Goal: Task Accomplishment & Management: Use online tool/utility

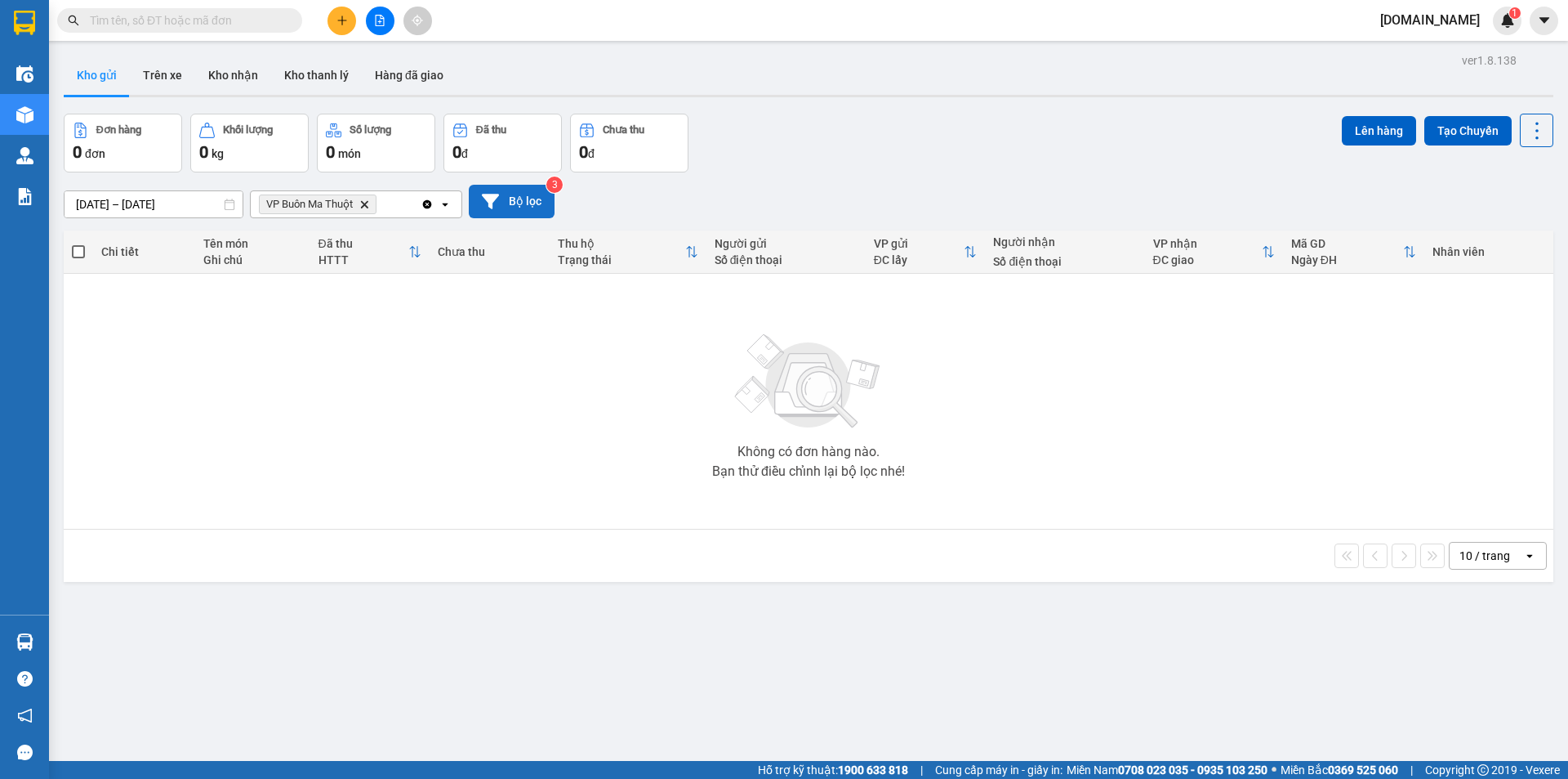
click at [497, 200] on icon at bounding box center [490, 201] width 17 height 17
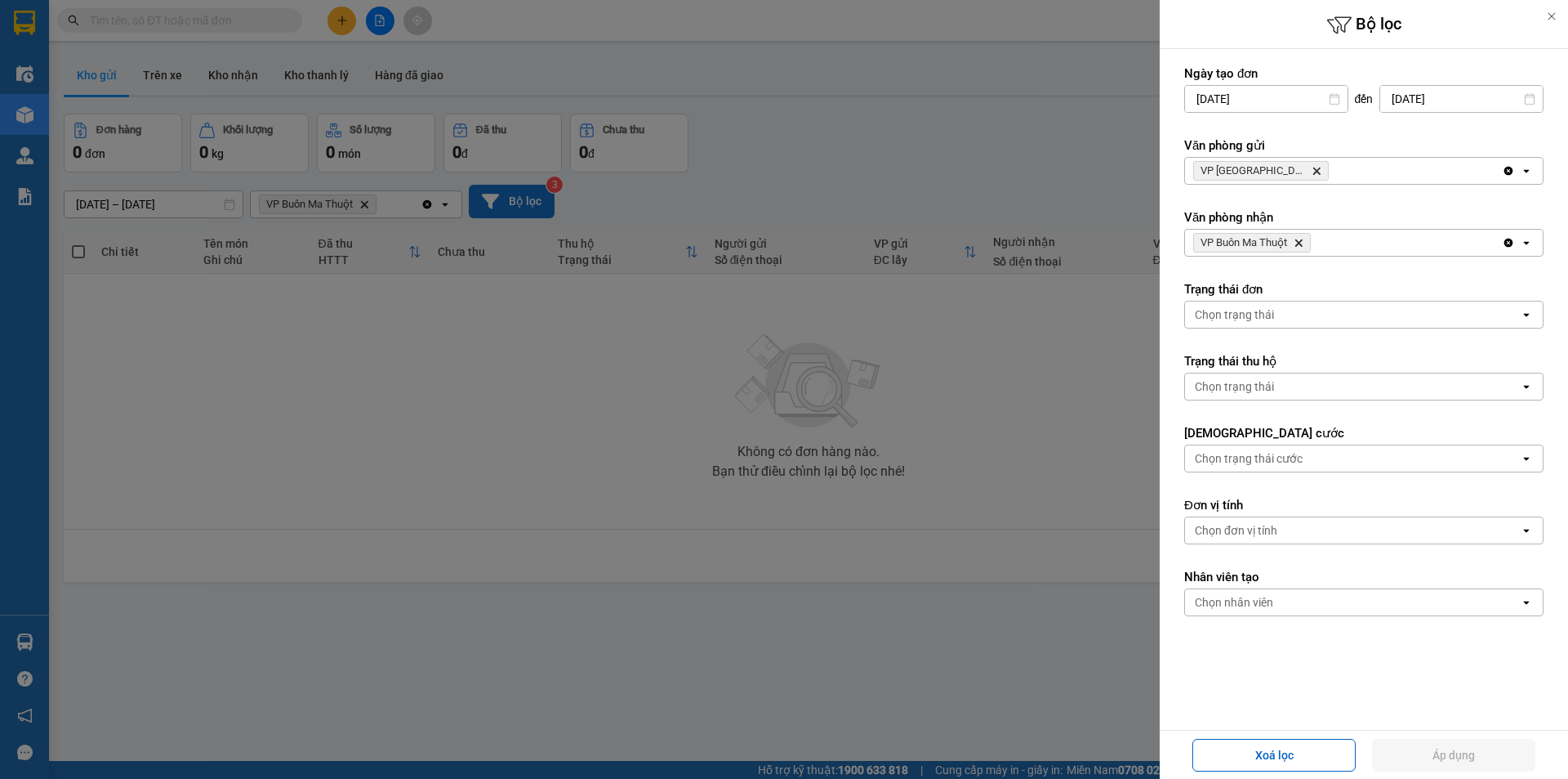
click at [1311, 174] on icon "Delete" at bounding box center [1316, 170] width 10 height 10
click at [1266, 174] on div "Chọn văn phòng" at bounding box center [1235, 170] width 83 height 16
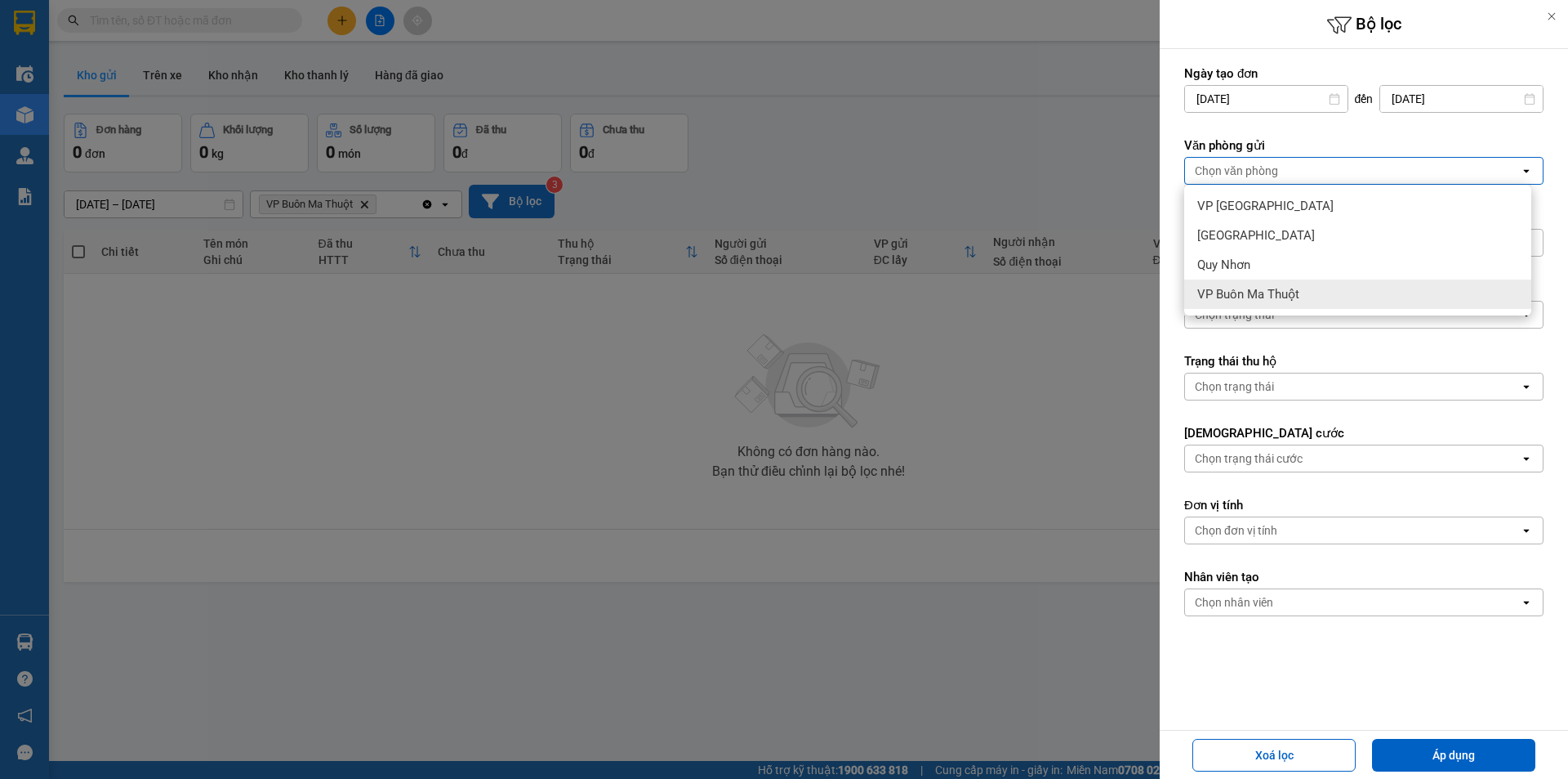
click at [1277, 296] on span "VP Buôn Ma Thuột" at bounding box center [1248, 294] width 102 height 16
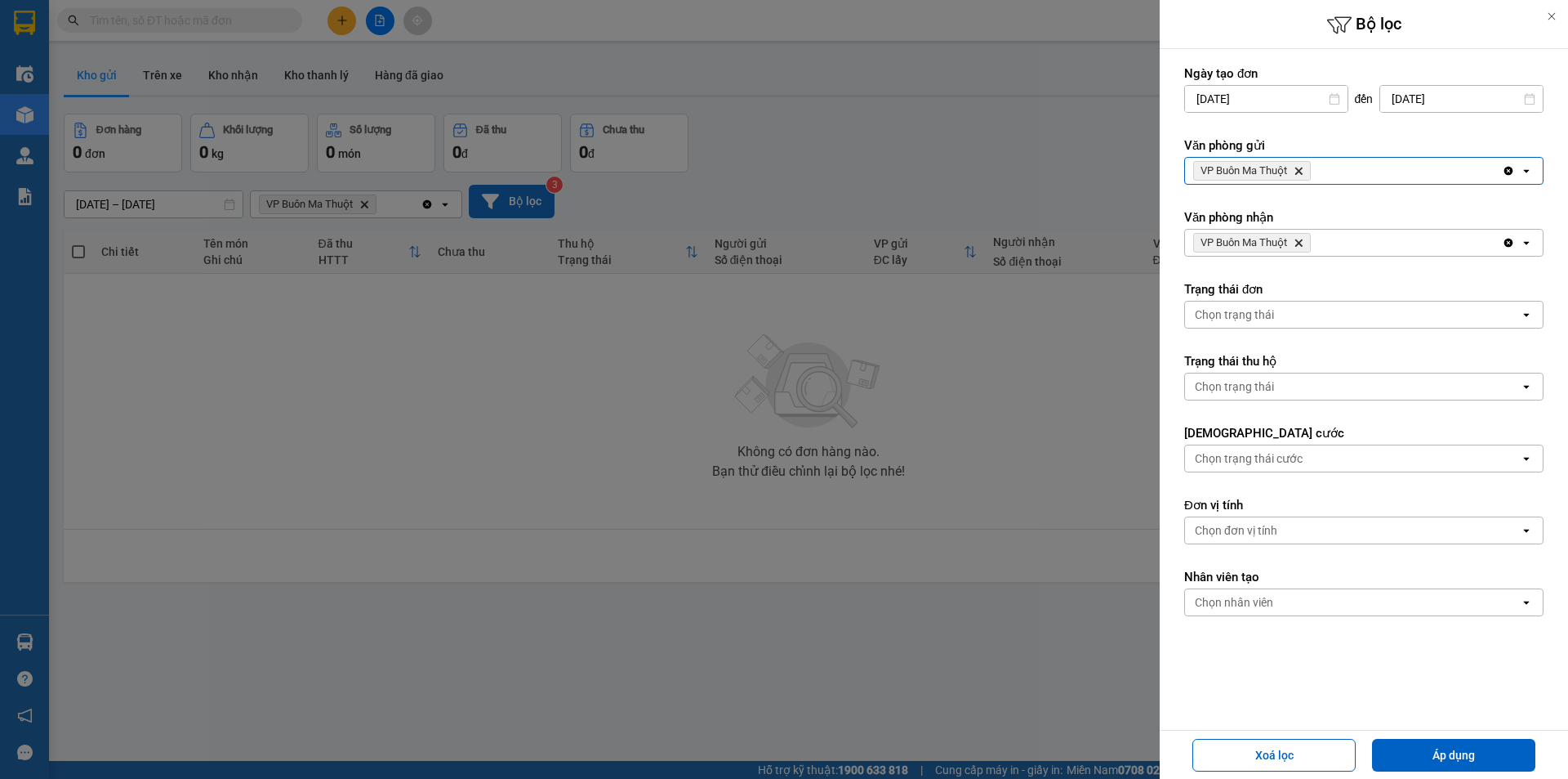
click at [1300, 244] on icon "VP Buôn Ma Thuột, close by backspace" at bounding box center [1299, 243] width 7 height 7
click at [1300, 244] on div "Chọn văn phòng" at bounding box center [1352, 243] width 335 height 26
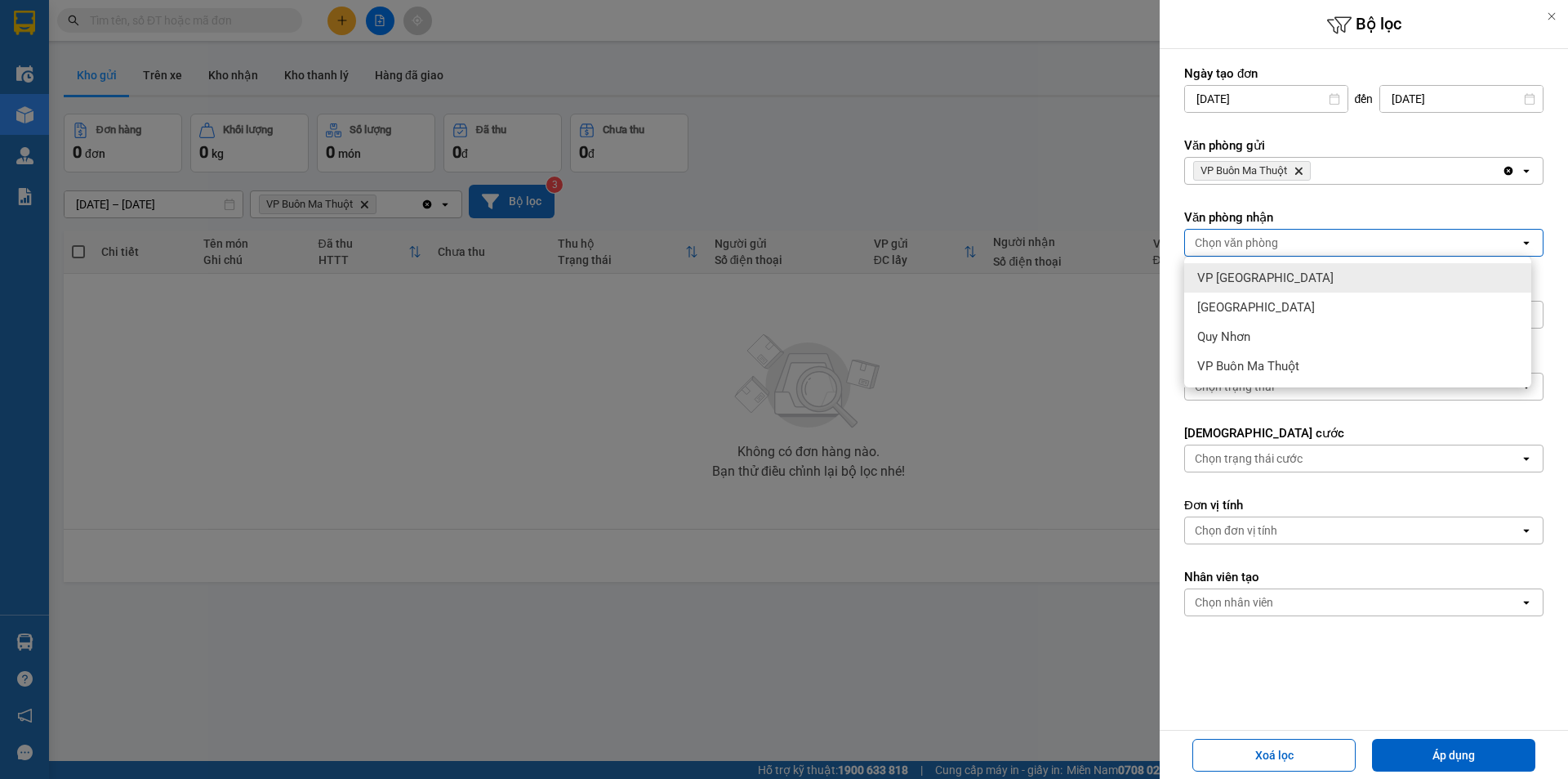
click at [1277, 282] on div "VP [GEOGRAPHIC_DATA]" at bounding box center [1358, 278] width 347 height 30
click at [1449, 100] on input "[DATE]" at bounding box center [1461, 99] width 162 height 26
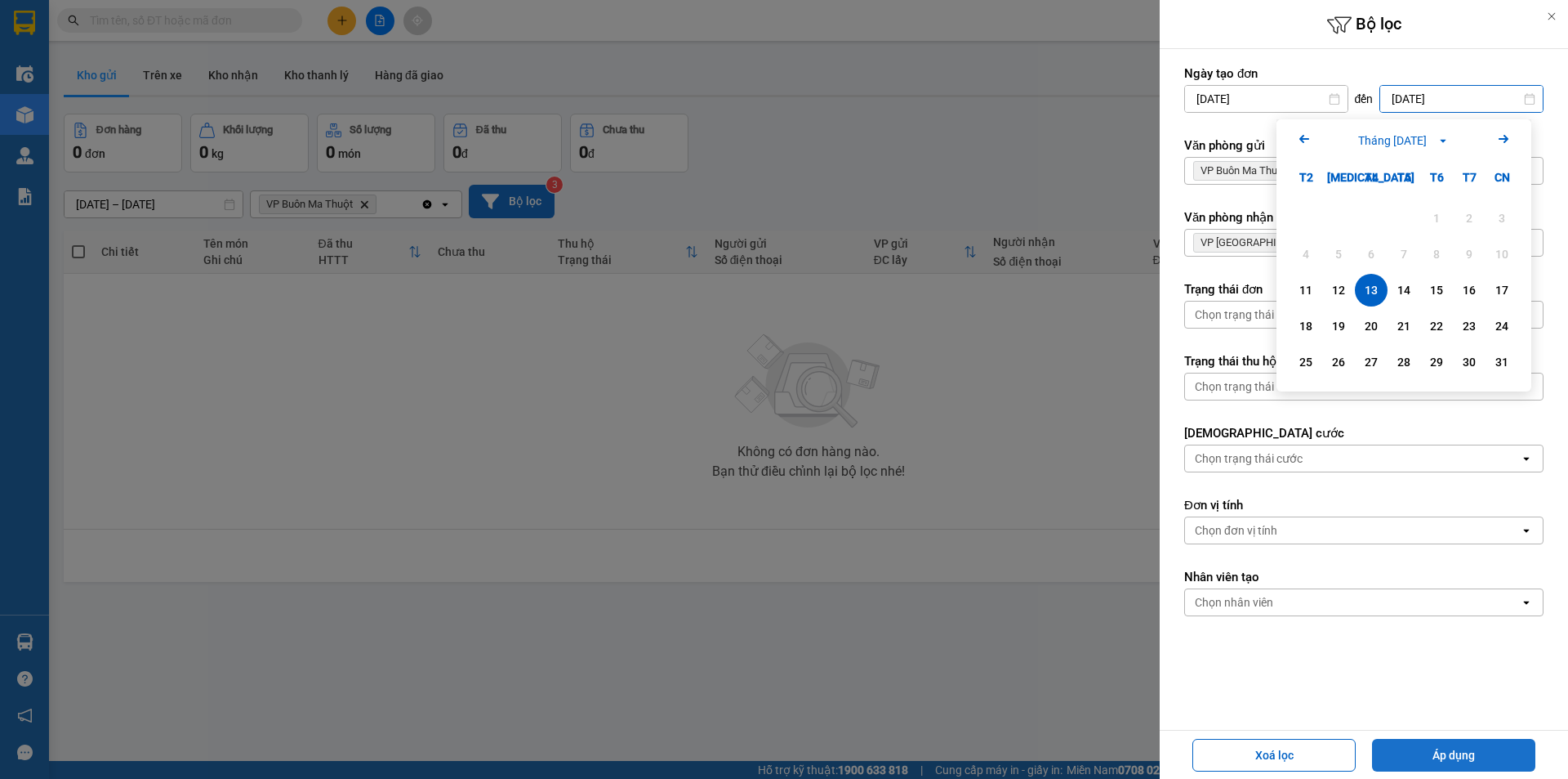
click at [1483, 754] on button "Áp dụng" at bounding box center [1454, 755] width 163 height 33
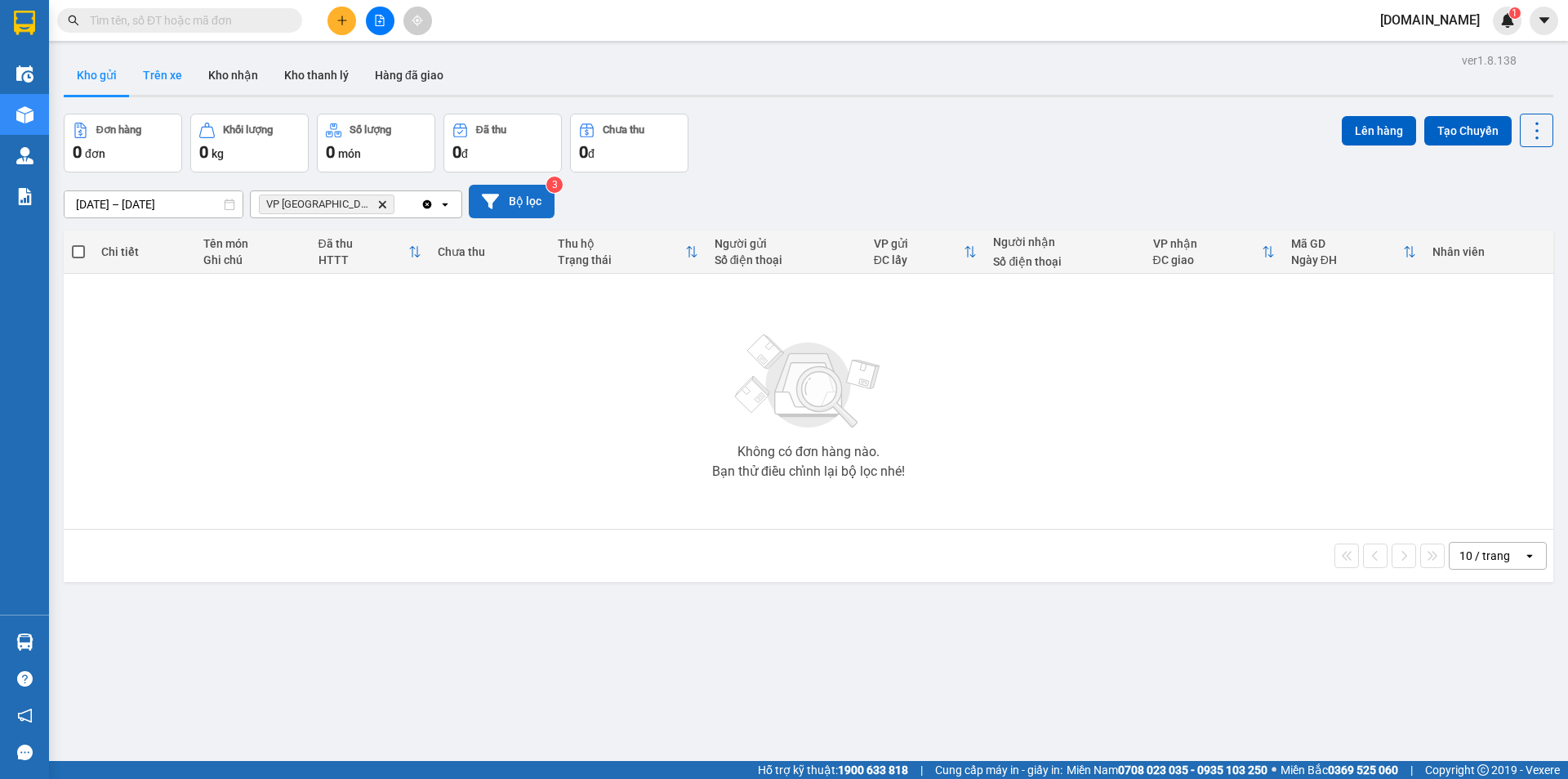
click at [165, 81] on button "Trên xe" at bounding box center [162, 75] width 65 height 40
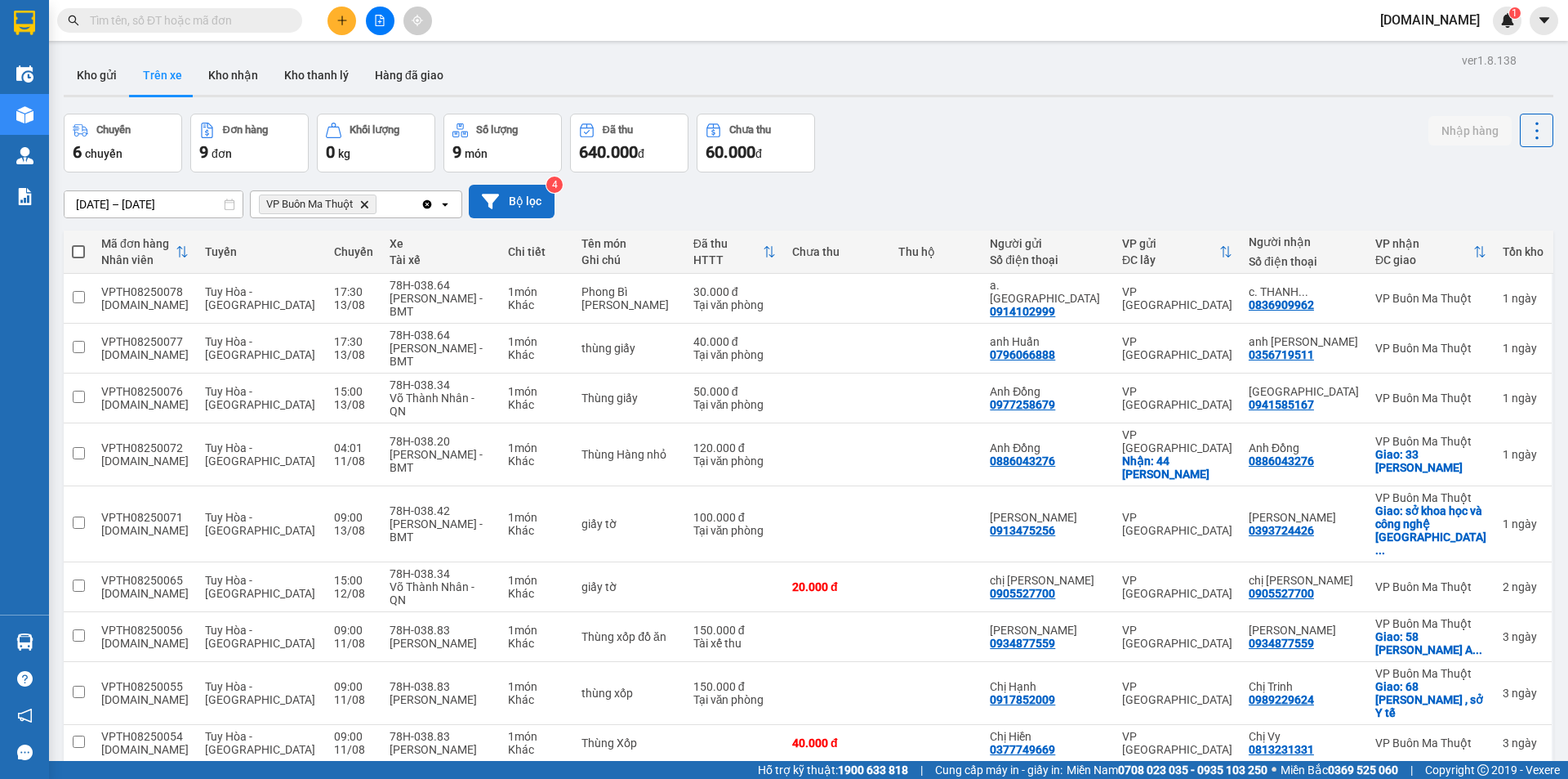
click at [361, 204] on icon "Delete" at bounding box center [365, 204] width 10 height 10
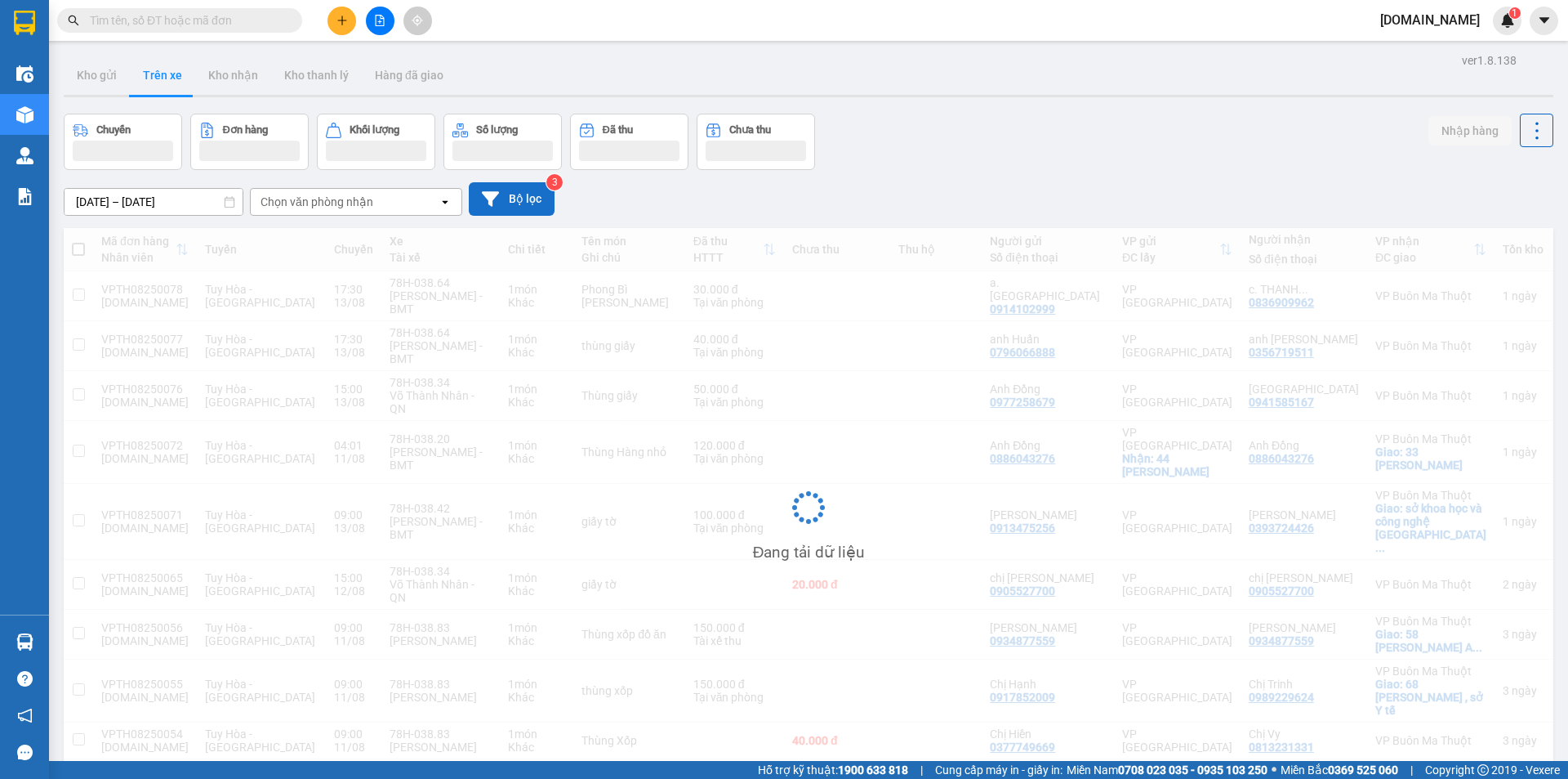
click at [361, 205] on div "Chọn văn phòng nhận" at bounding box center [316, 202] width 113 height 16
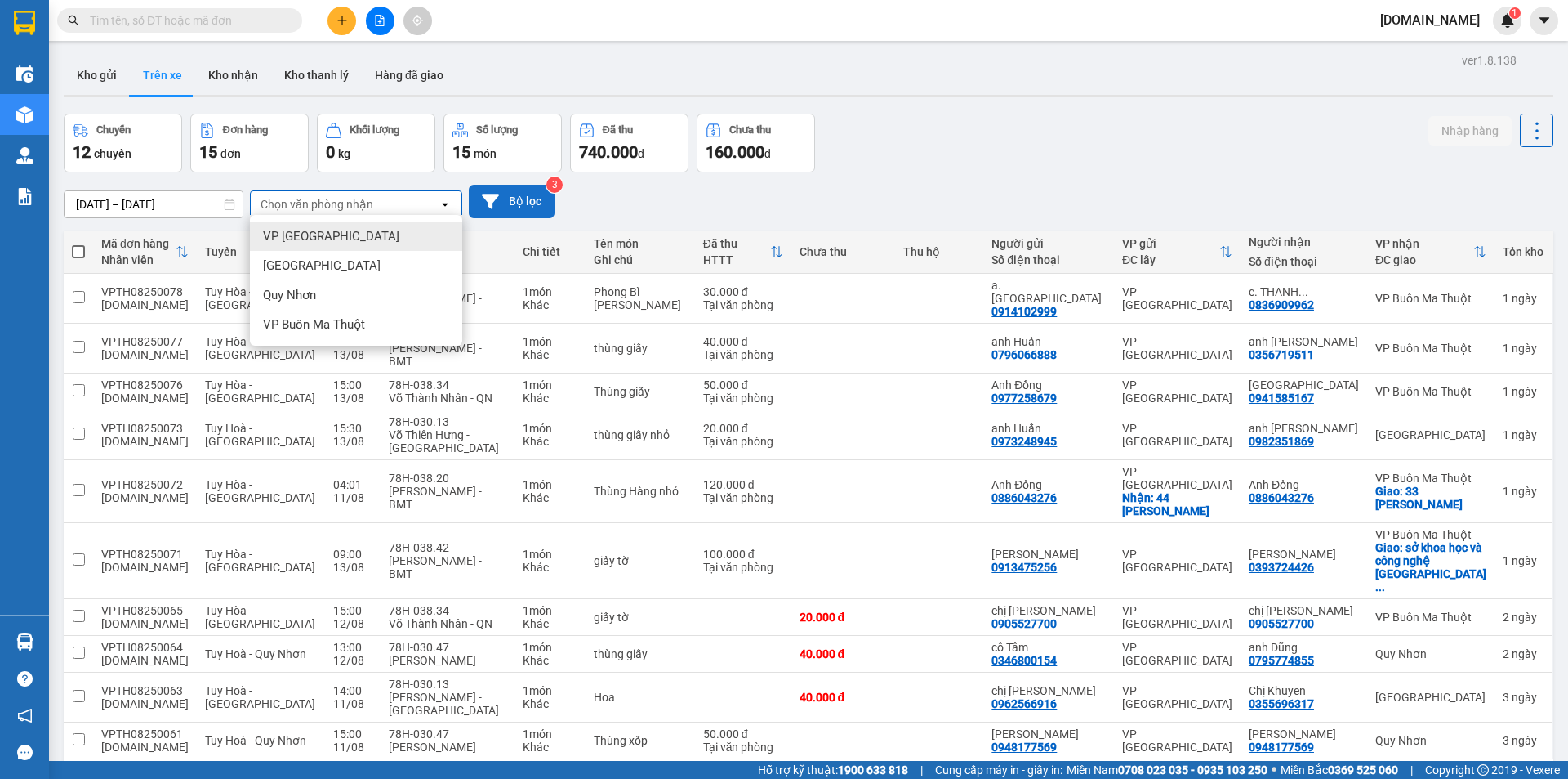
click at [361, 234] on div "VP [GEOGRAPHIC_DATA]" at bounding box center [356, 236] width 212 height 30
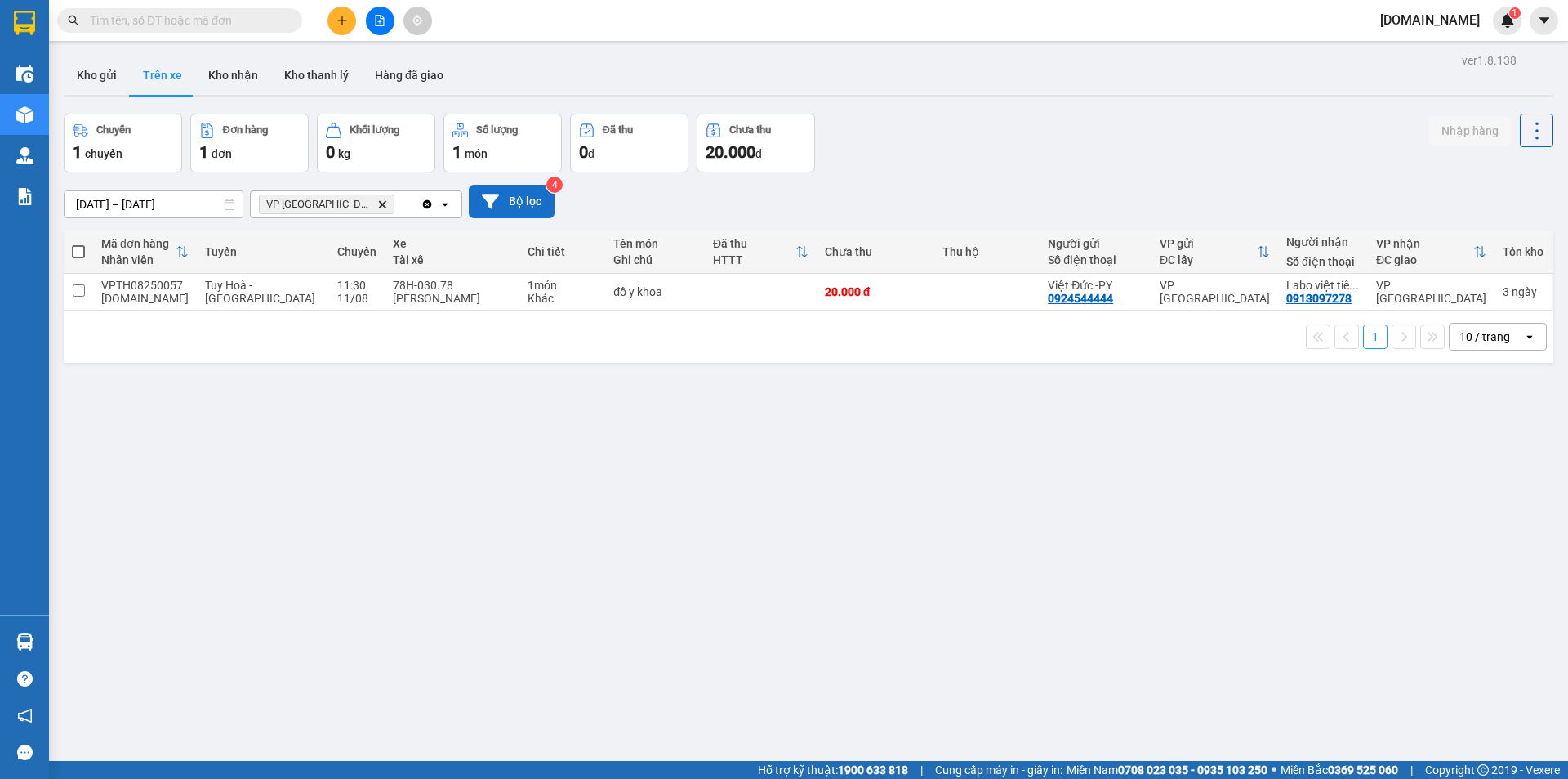
click at [531, 194] on button "Bộ lọc" at bounding box center [511, 201] width 86 height 34
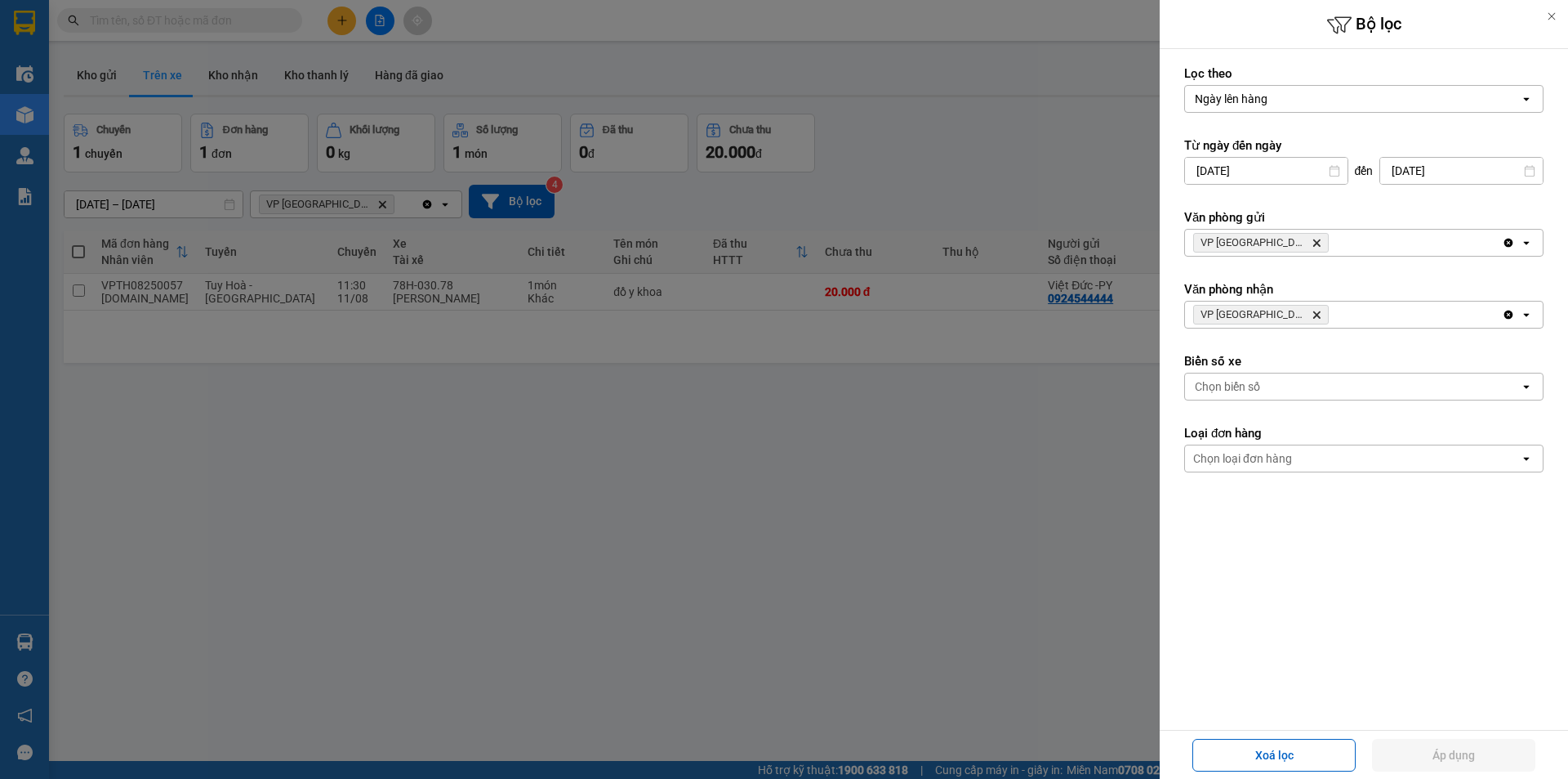
click at [1313, 242] on icon "VP Tuy Hòa, close by backspace" at bounding box center [1316, 243] width 7 height 7
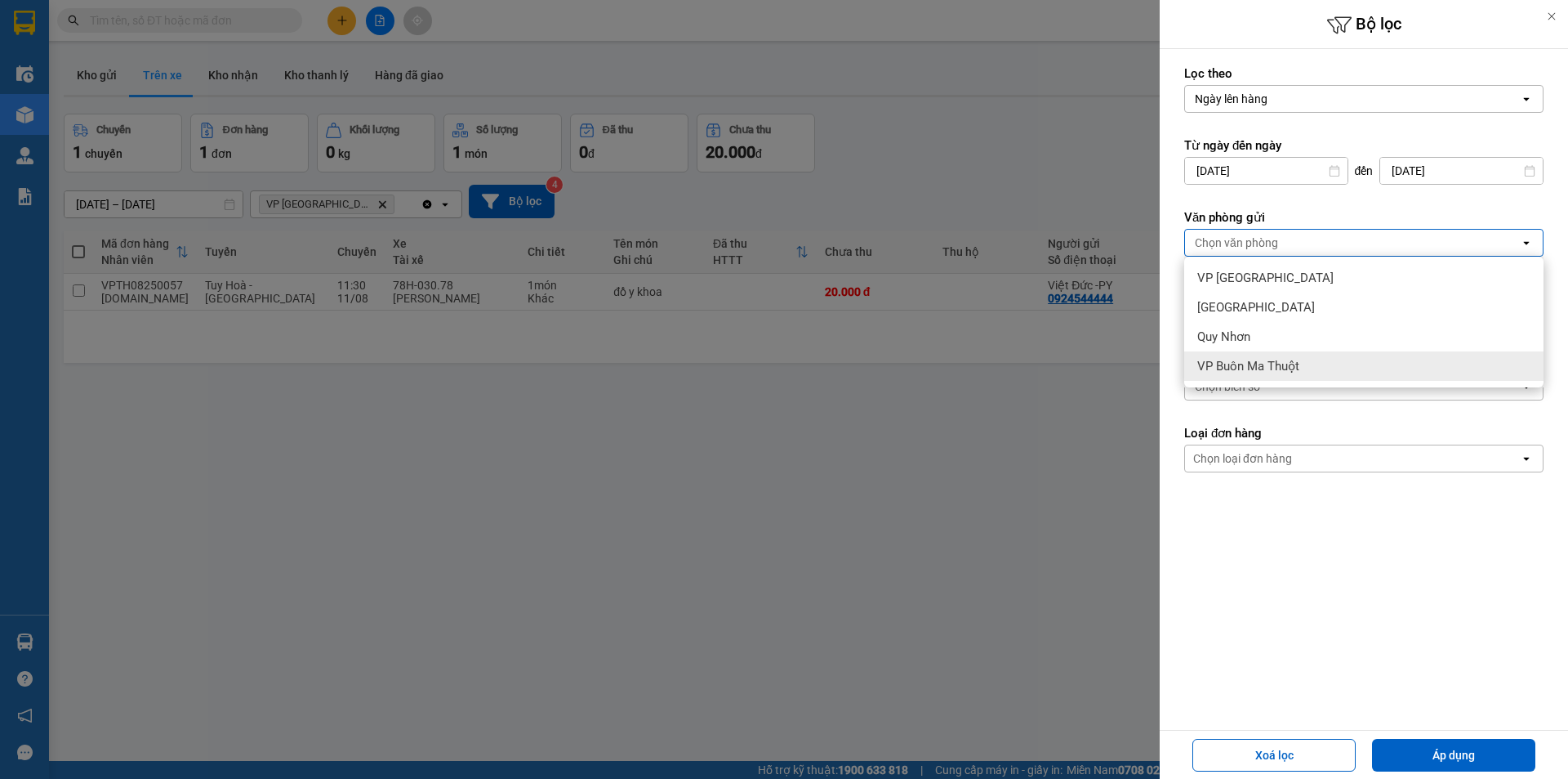
click at [1270, 357] on div "VP Buôn Ma Thuột" at bounding box center [1364, 366] width 360 height 30
click at [1454, 671] on div "Lọc theo Ngày lên hàng open Từ ngày đến [DATE] Press the down arrow key to inte…" at bounding box center [1364, 390] width 408 height 680
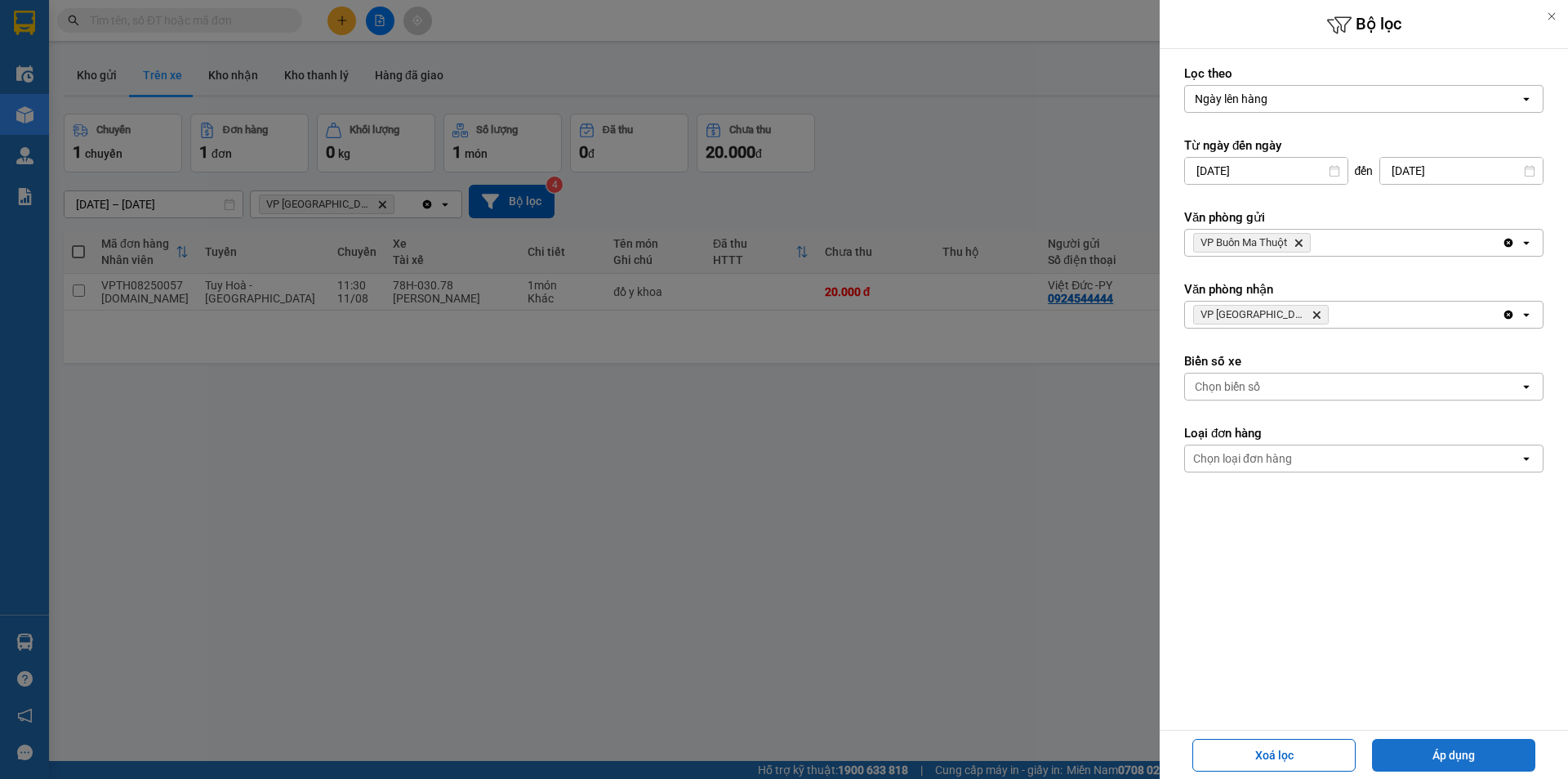
click at [1394, 748] on button "Áp dụng" at bounding box center [1454, 755] width 163 height 33
